Goal: Communication & Community: Participate in discussion

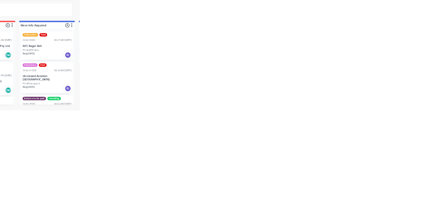
scroll to position [122, 0]
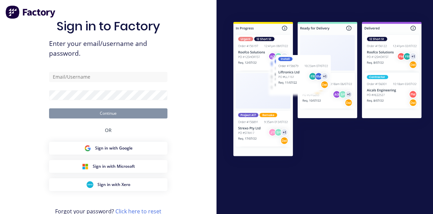
type input "allstarcts@gmail.com"
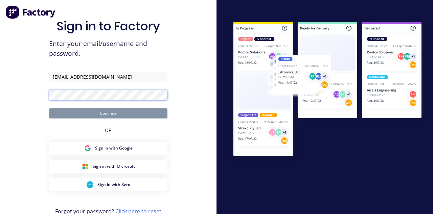
click at [49, 109] on button "Continue" at bounding box center [108, 114] width 118 height 10
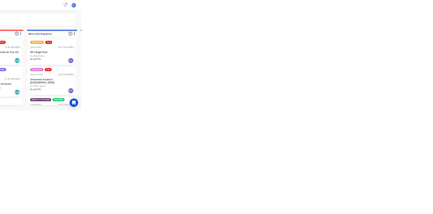
scroll to position [122, 0]
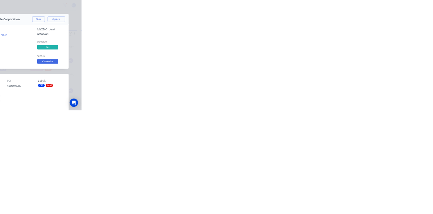
click at [90, 65] on button "Collaborate" at bounding box center [57, 59] width 64 height 17
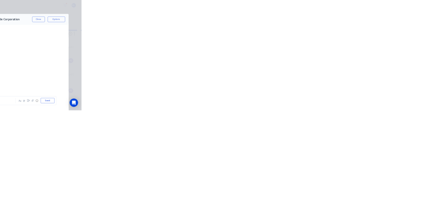
click at [362, 36] on button "Close" at bounding box center [349, 37] width 25 height 11
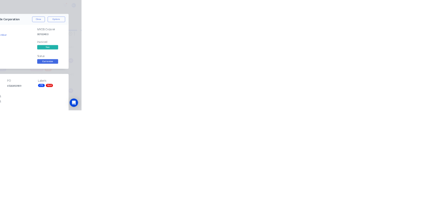
click at [362, 38] on button "Close" at bounding box center [349, 37] width 25 height 11
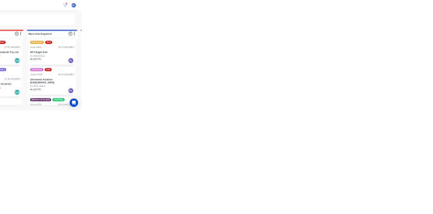
scroll to position [0, 0]
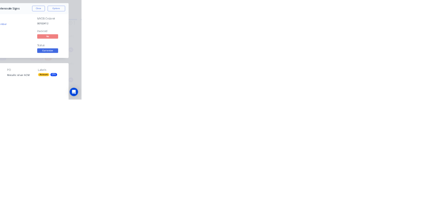
click at [71, 60] on div "Collaborate" at bounding box center [57, 59] width 27 height 6
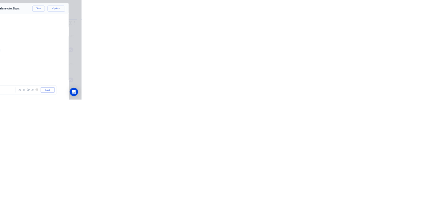
click at [304, 199] on div at bounding box center [218, 195] width 174 height 7
click at [381, 201] on button "Send" at bounding box center [367, 195] width 27 height 10
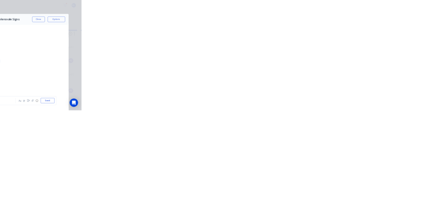
click at [362, 38] on button "Close" at bounding box center [349, 37] width 25 height 11
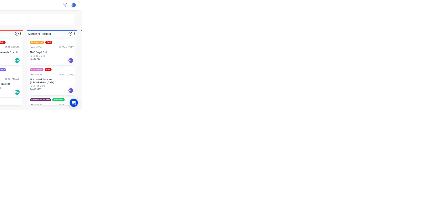
scroll to position [68, 0]
